Goal: Information Seeking & Learning: Learn about a topic

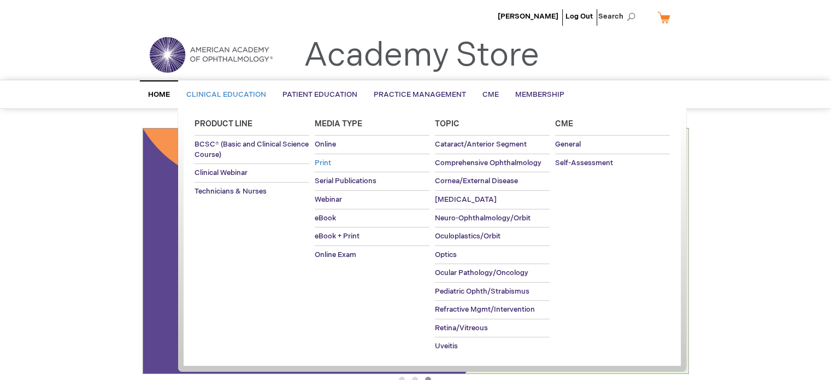
click at [322, 162] on span "Print" at bounding box center [323, 162] width 16 height 9
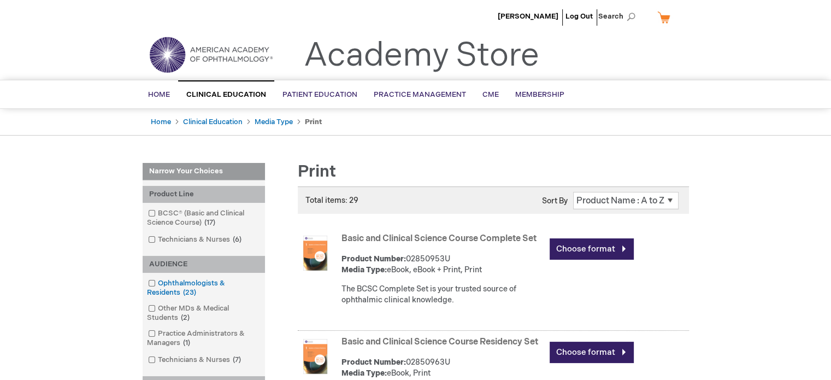
click at [180, 291] on span "23 items" at bounding box center [189, 292] width 19 height 9
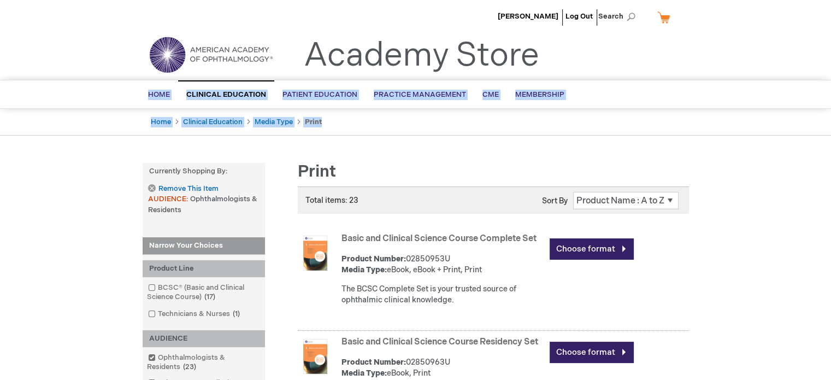
drag, startPoint x: 830, startPoint y: 50, endPoint x: 839, endPoint y: 191, distance: 141.7
click at [830, 191] on html "The store will not work correctly when cookies are disabled. Debra Marchi Log O…" at bounding box center [415, 190] width 831 height 380
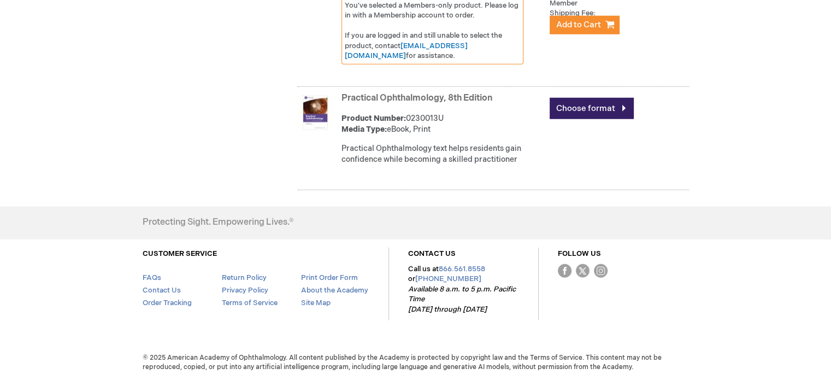
scroll to position [2807, 0]
click at [409, 103] on link "Practical Ophthalmology, 8th Edition" at bounding box center [416, 98] width 151 height 10
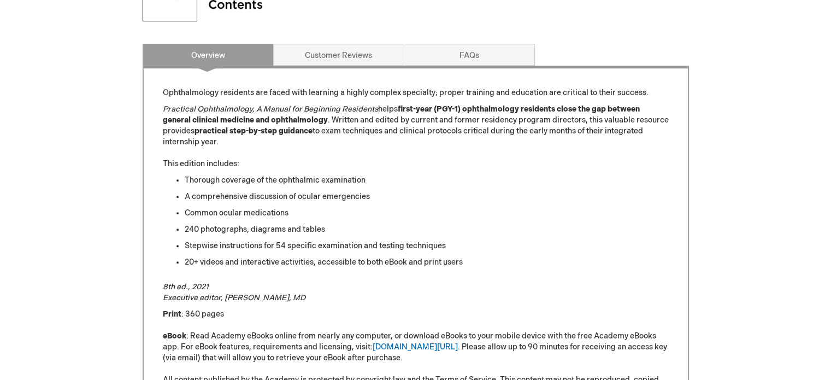
scroll to position [475, 0]
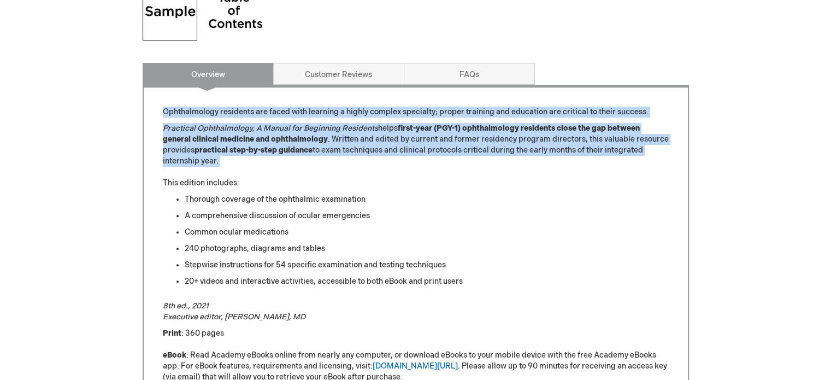
drag, startPoint x: 174, startPoint y: 113, endPoint x: 306, endPoint y: 170, distance: 144.1
click at [306, 170] on div "Ophthalmology residents are faced with learning a highly complex specialty; pro…" at bounding box center [416, 282] width 546 height 394
click at [306, 170] on p "Practical Ophthalmology, A Manual for Beginning Residents helps first-year (PGY…" at bounding box center [416, 156] width 506 height 66
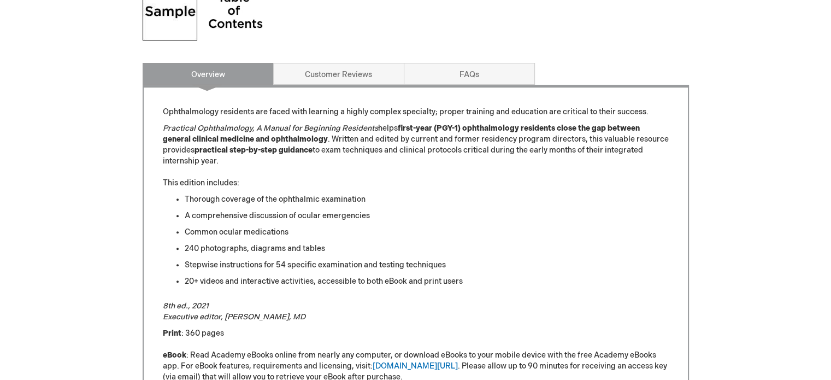
drag, startPoint x: 228, startPoint y: 162, endPoint x: 163, endPoint y: 101, distance: 88.5
click at [163, 101] on div "Ophthalmology residents are faced with learning a highly complex specialty; pro…" at bounding box center [416, 282] width 546 height 394
copy div "Ophthalmology residents are faced with learning a highly complex specialty; pro…"
drag, startPoint x: 826, startPoint y: 167, endPoint x: 820, endPoint y: 95, distance: 71.9
click at [820, 95] on div "[PERSON_NAME] Log Out Search My Cart CLOSE RECENTLY ADDED ITEM(S) Close There a…" at bounding box center [415, 184] width 831 height 1319
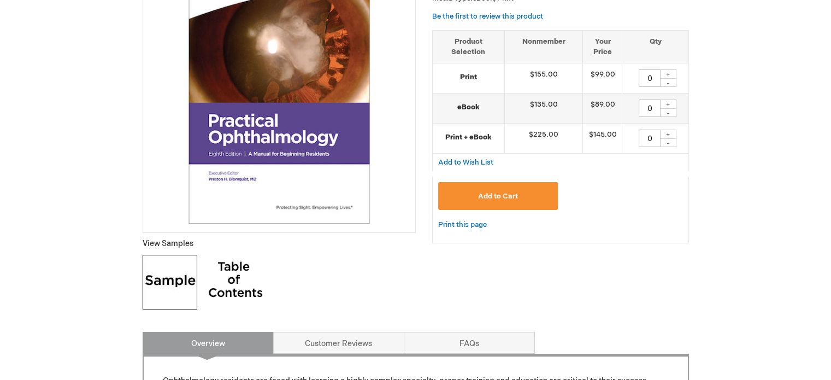
scroll to position [0, 0]
